Goal: Information Seeking & Learning: Learn about a topic

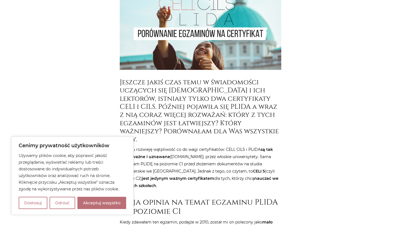
scroll to position [160, 0]
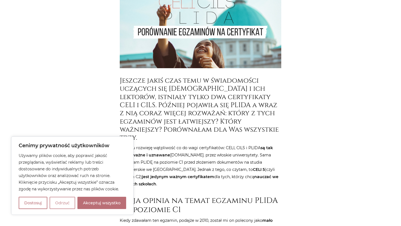
click at [64, 201] on button "Odrzuć" at bounding box center [63, 203] width 26 height 12
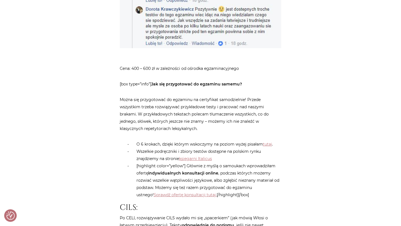
scroll to position [658, 0]
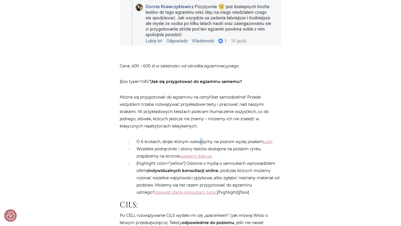
drag, startPoint x: 198, startPoint y: 125, endPoint x: 201, endPoint y: 125, distance: 3.1
click at [201, 138] on li "O 6 krokach, dzięki którym wskoczymy na poziom wyżej pisałam tutaj ." at bounding box center [206, 141] width 150 height 7
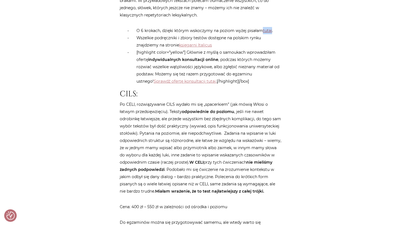
scroll to position [768, 0]
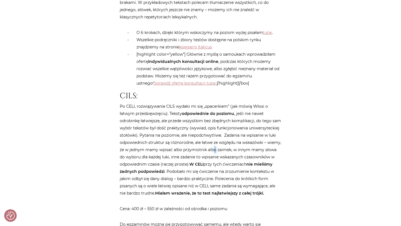
click at [230, 135] on p "Po CELI, rozwiązywanie CILS wydało mi się „spacerkiem” (jak mówią Włosi o łatwy…" at bounding box center [200, 150] width 161 height 94
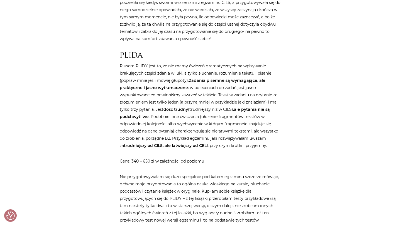
scroll to position [1005, 0]
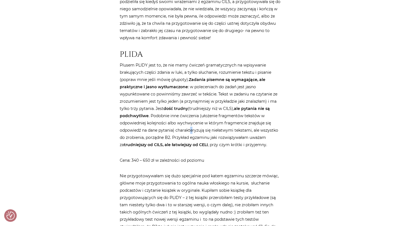
click at [193, 120] on p "Plusem PLIDY jest to, że nie mamy ćwiczeń gramatycznych na wpisywanie brakujący…" at bounding box center [200, 105] width 161 height 87
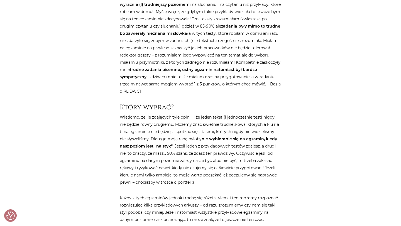
scroll to position [1256, 0]
drag, startPoint x: 188, startPoint y: 153, endPoint x: 200, endPoint y: 151, distance: 12.1
click at [200, 151] on p "Wiadomo, że ile zdających tyle opinii, i że jeden tekst (i jednocześnie test) n…" at bounding box center [200, 149] width 161 height 72
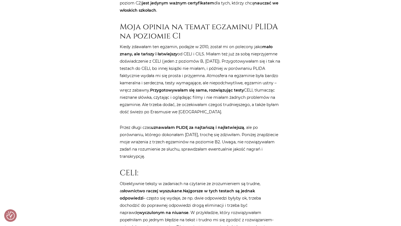
scroll to position [405, 0]
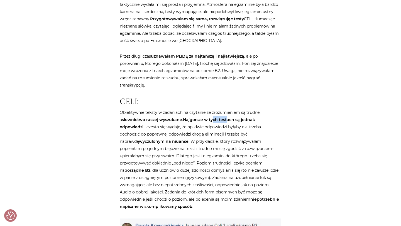
drag, startPoint x: 210, startPoint y: 114, endPoint x: 223, endPoint y: 113, distance: 13.1
click at [223, 117] on strong "Najgorsze w tych testach są jednak odpowiedzi" at bounding box center [187, 123] width 135 height 12
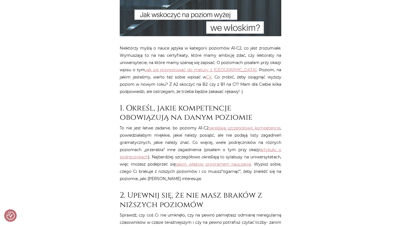
scroll to position [217, 0]
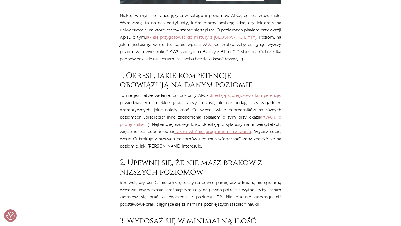
click at [219, 111] on p "To nie jest łatwe zadanie, bo poziomy A1-C2 określają szczegółowo kompetencje ,…" at bounding box center [200, 121] width 161 height 58
drag, startPoint x: 190, startPoint y: 119, endPoint x: 198, endPoint y: 119, distance: 7.5
click at [198, 119] on p "To nie jest łatwe zadanie, bo poziomy A1-C2 określają szczegółowo kompetencje ,…" at bounding box center [200, 121] width 161 height 58
click at [196, 124] on p "To nie jest łatwe zadanie, bo poziomy A1-C2 określają szczegółowo kompetencje ,…" at bounding box center [200, 121] width 161 height 58
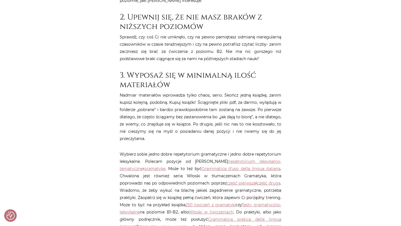
scroll to position [364, 0]
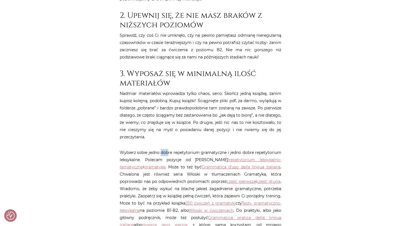
drag, startPoint x: 161, startPoint y: 151, endPoint x: 168, endPoint y: 151, distance: 6.7
click at [168, 151] on p "Wybierz sobie jedno dobre repetytorium gramatyczne i jedno dobre repetytorium l…" at bounding box center [200, 192] width 161 height 87
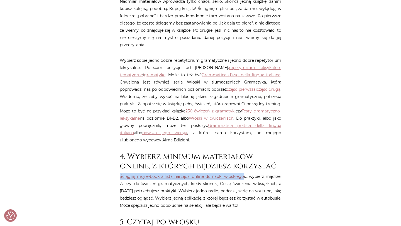
scroll to position [453, 0]
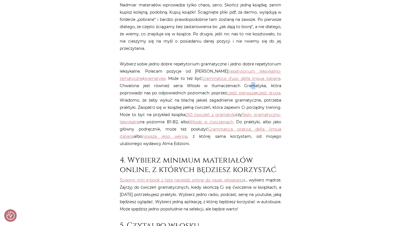
drag, startPoint x: 209, startPoint y: 87, endPoint x: 213, endPoint y: 87, distance: 3.6
click at [213, 87] on p "Wybierz sobie jedno dobre repetytorium gramatyczne i jedno dobre repetytorium l…" at bounding box center [200, 103] width 161 height 87
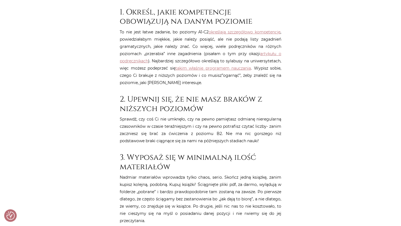
scroll to position [278, 0]
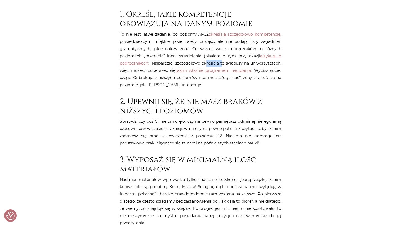
drag, startPoint x: 206, startPoint y: 63, endPoint x: 223, endPoint y: 63, distance: 17.0
click at [223, 63] on p "To nie jest łatwe zadanie, bo poziomy A1-C2 określają szczegółowo kompetencje ,…" at bounding box center [200, 60] width 161 height 58
click at [226, 63] on p "To nie jest łatwe zadanie, bo poziomy A1-C2 określają szczegółowo kompetencje ,…" at bounding box center [200, 60] width 161 height 58
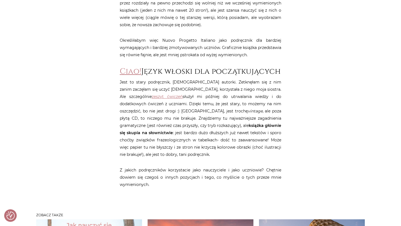
scroll to position [695, 0]
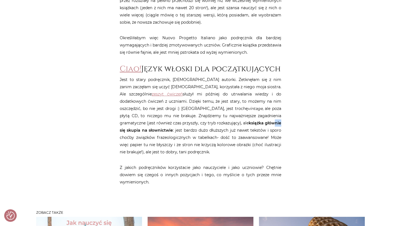
drag, startPoint x: 196, startPoint y: 134, endPoint x: 203, endPoint y: 134, distance: 7.0
click at [203, 133] on strong "książka głównie się skupia na słownictwie" at bounding box center [200, 127] width 161 height 12
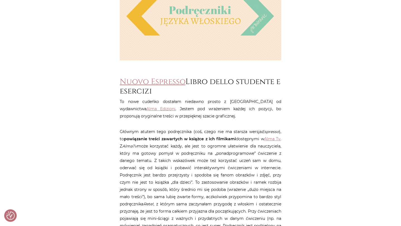
scroll to position [0, 0]
